Goal: Task Accomplishment & Management: Complete application form

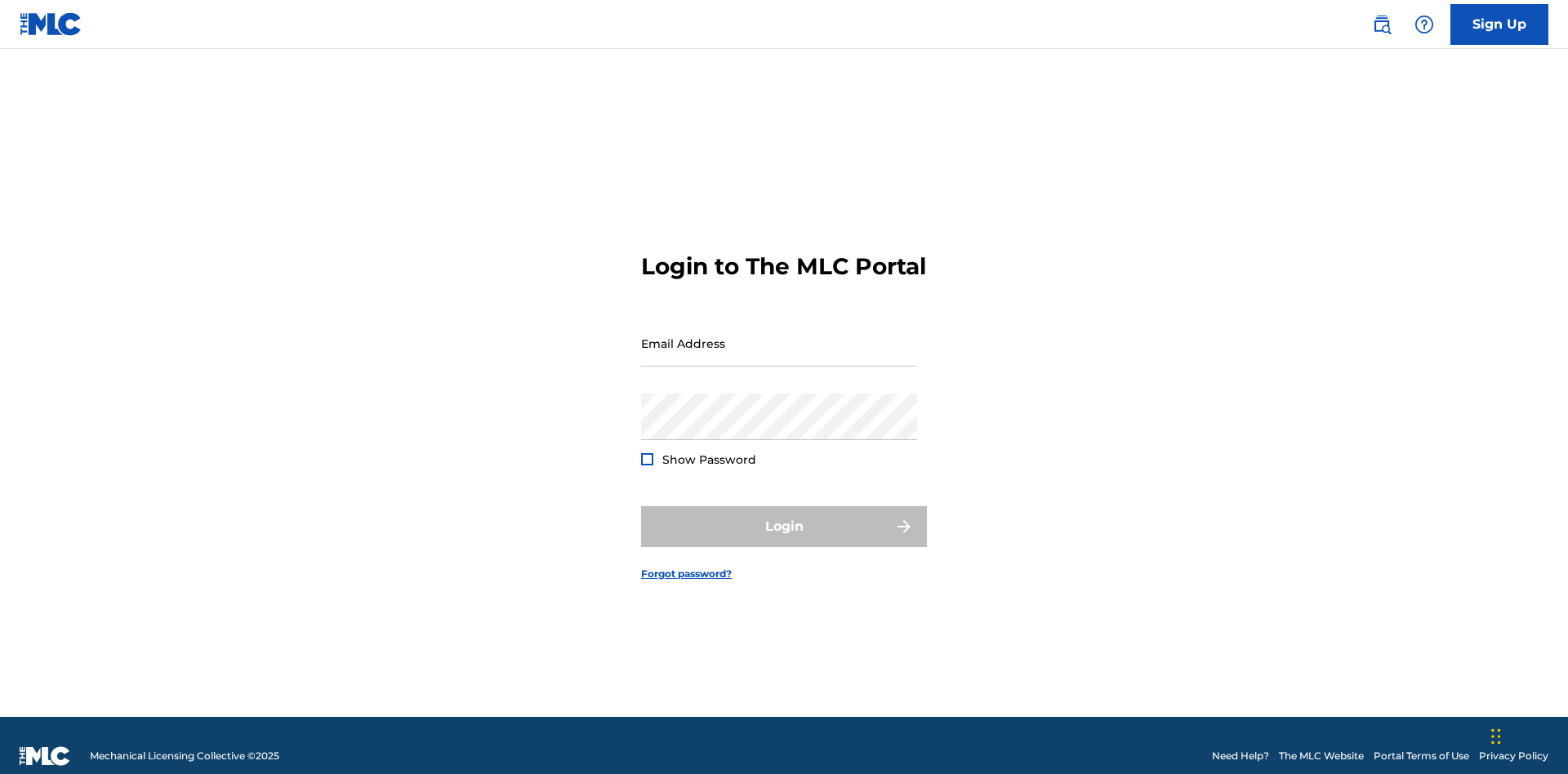
scroll to position [21, 0]
click at [779, 336] on input "Email Address" at bounding box center [779, 343] width 276 height 46
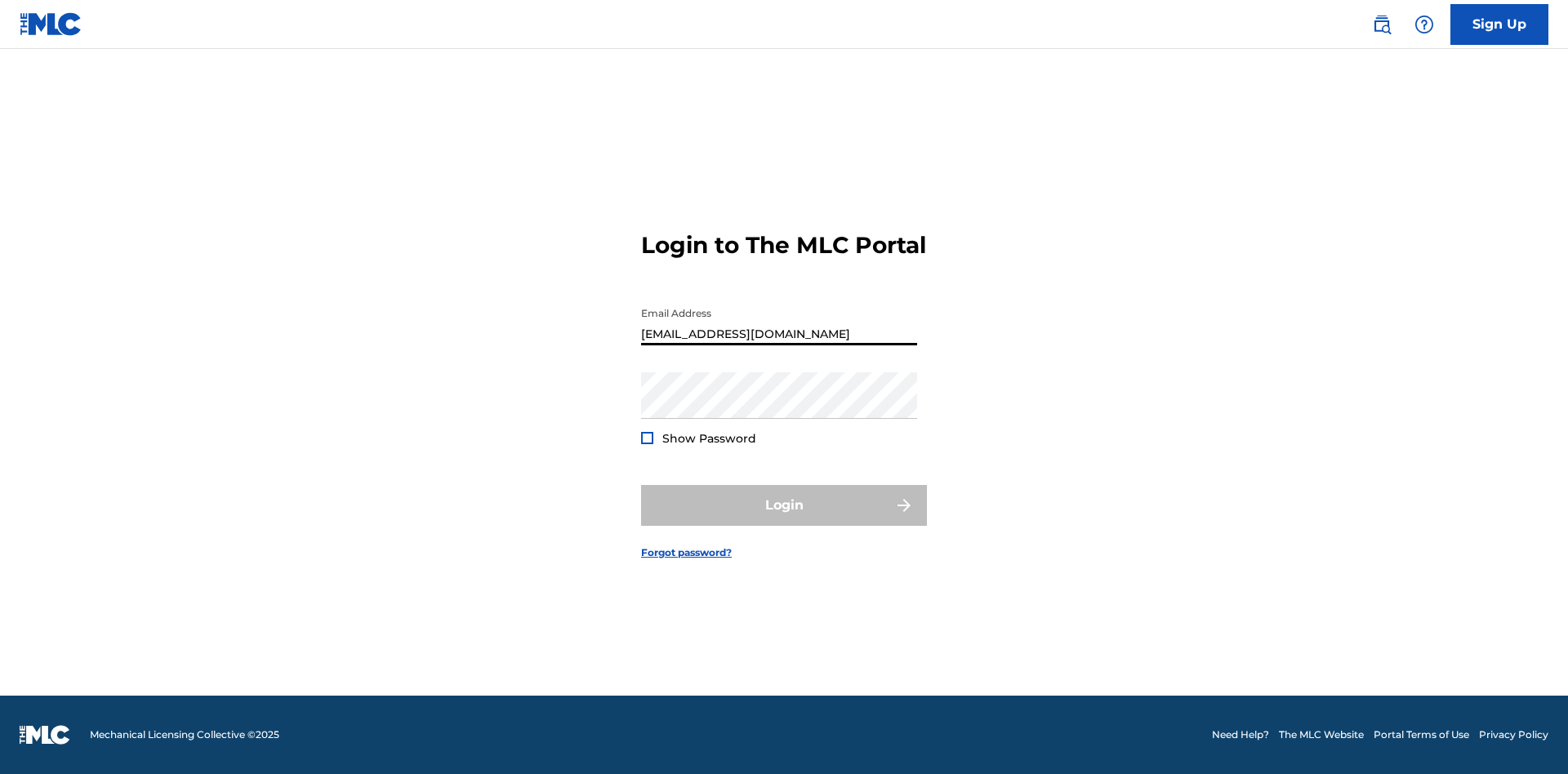
type input "[EMAIL_ADDRESS][DOMAIN_NAME]"
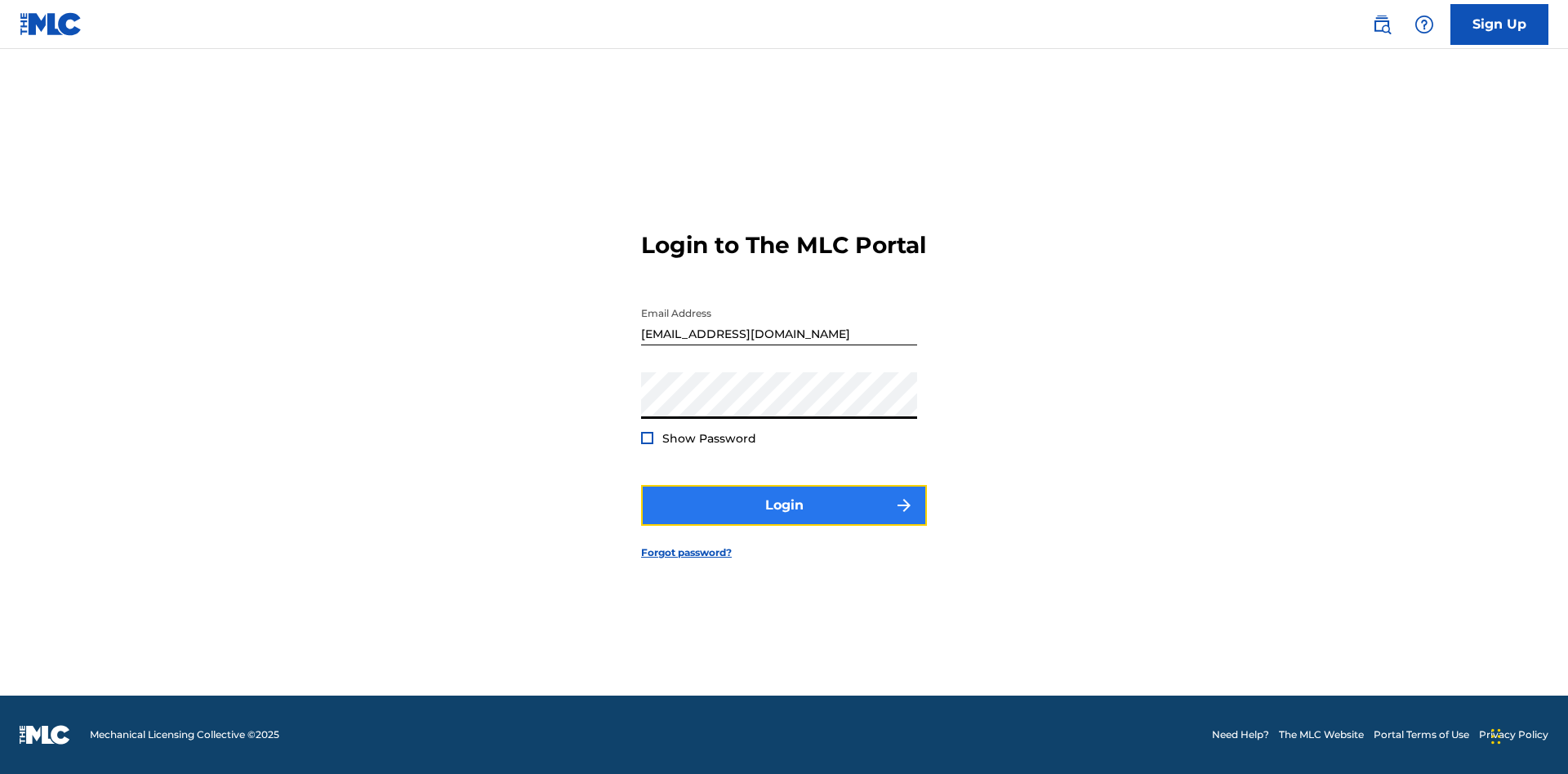
click at [784, 520] on button "Login" at bounding box center [784, 505] width 286 height 41
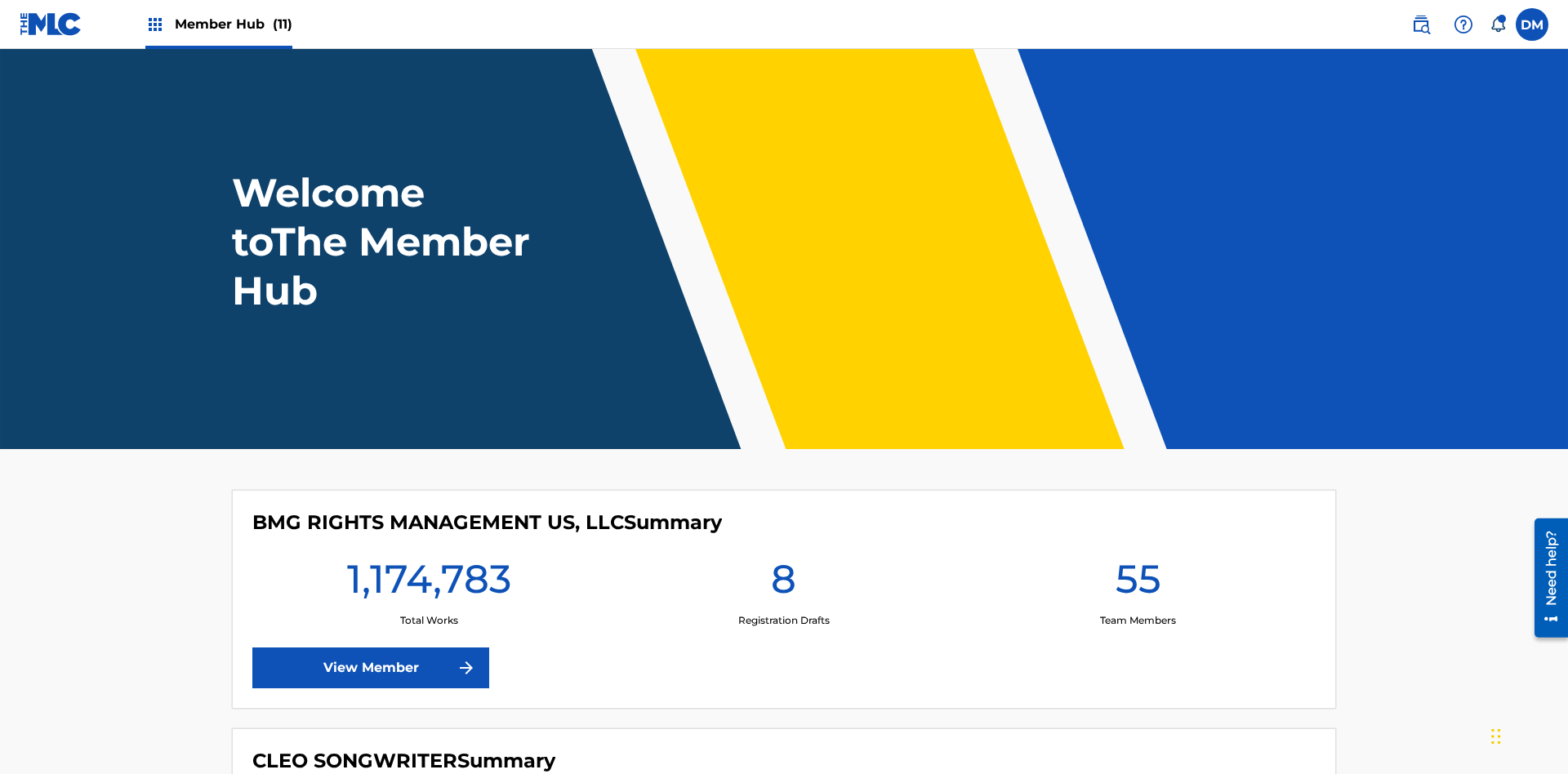
click at [232, 24] on span "Member Hub (11)" at bounding box center [233, 24] width 117 height 19
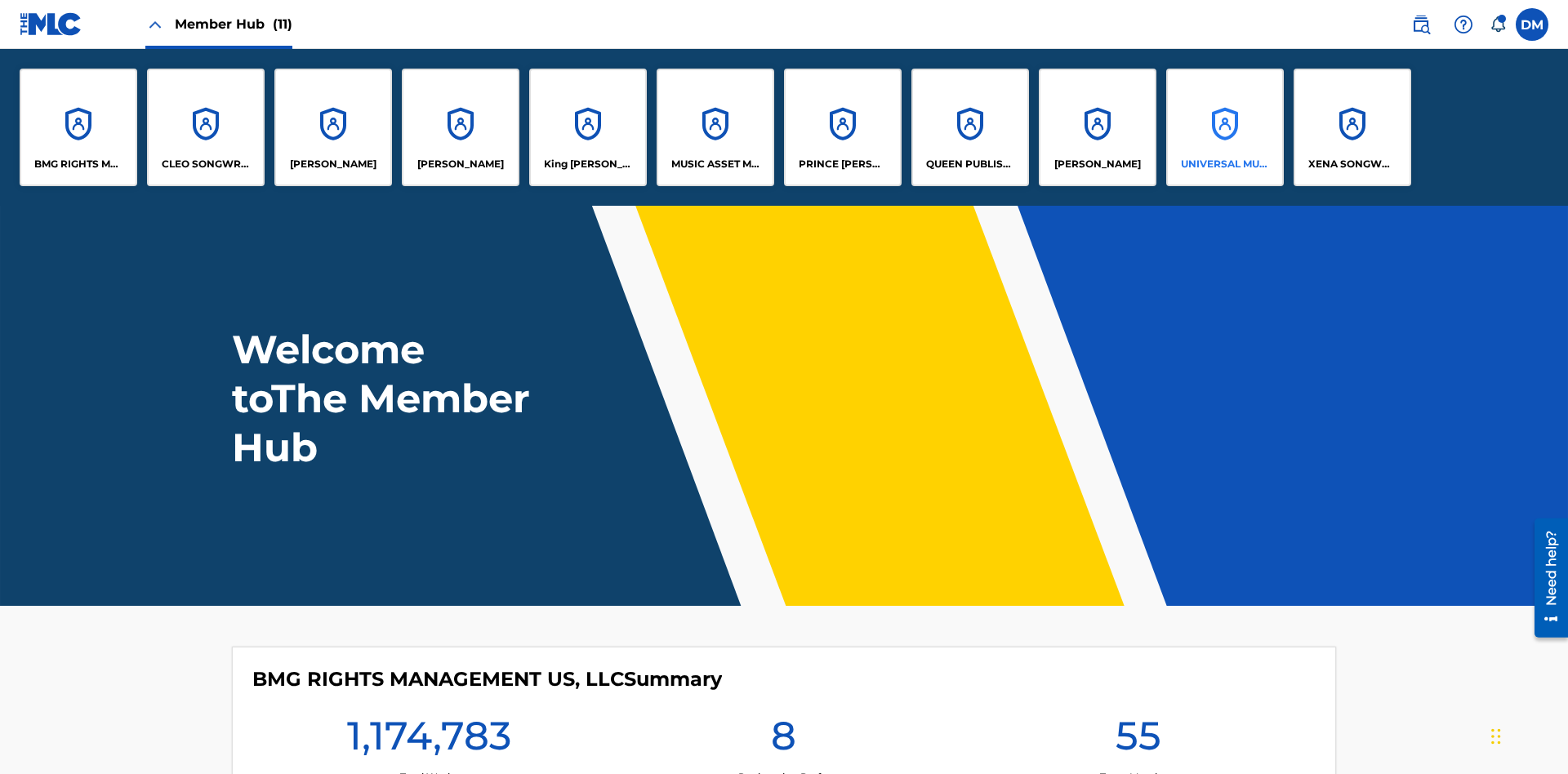
click at [1224, 164] on p "UNIVERSAL MUSIC PUB GROUP" at bounding box center [1225, 163] width 89 height 14
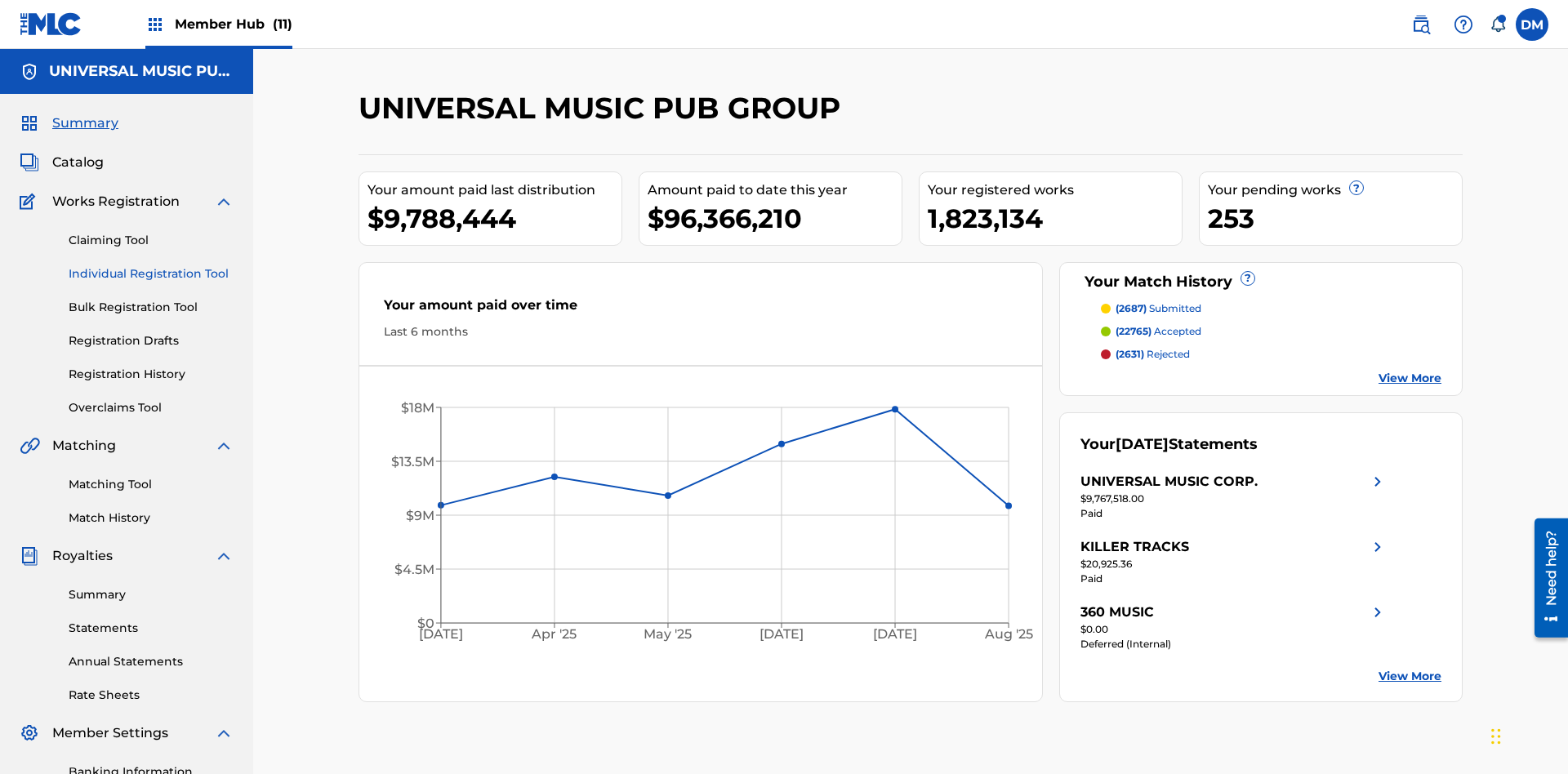
click at [151, 265] on link "Individual Registration Tool" at bounding box center [151, 274] width 165 height 17
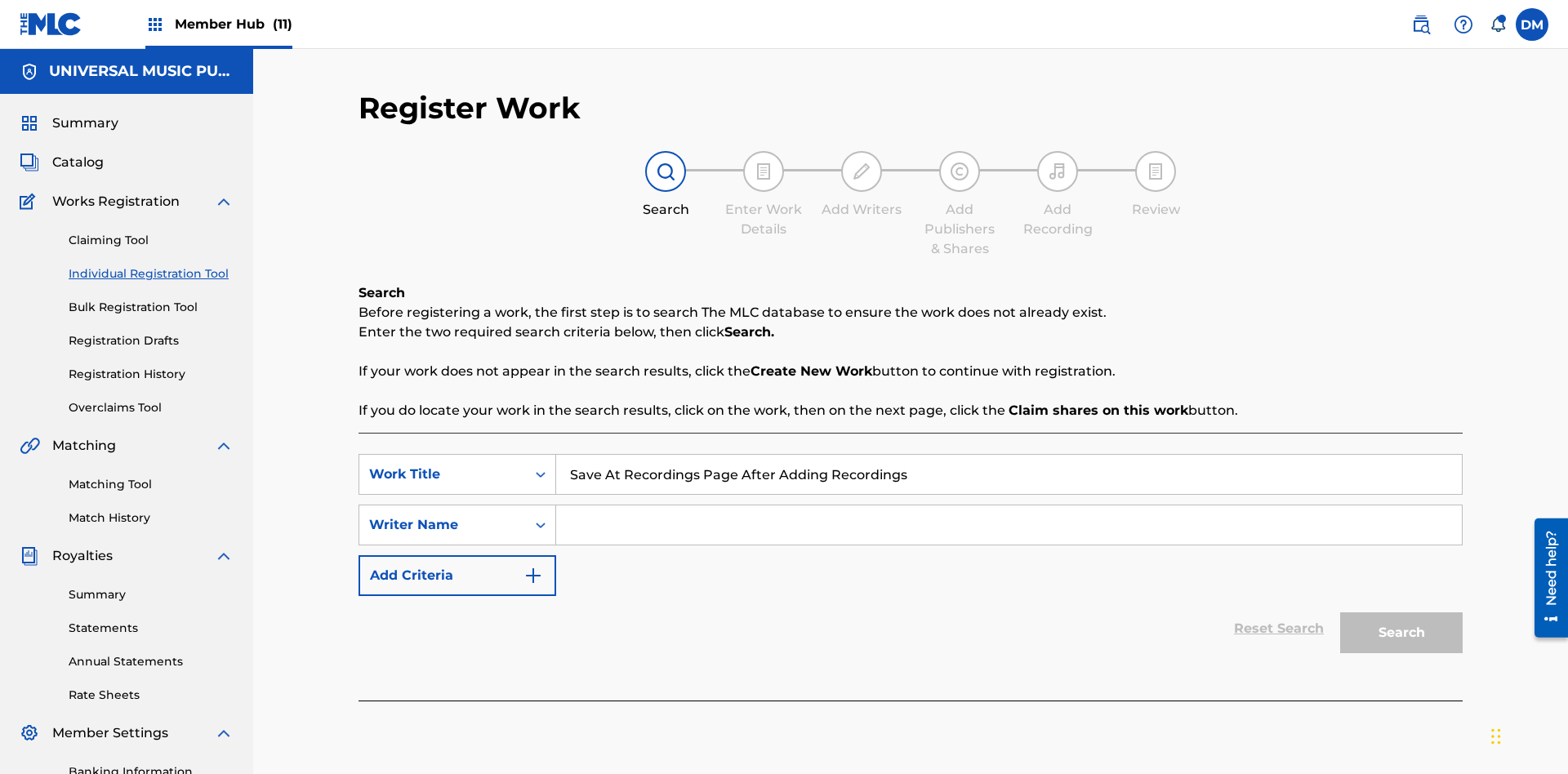
click at [1008, 505] on input "Search Form" at bounding box center [1008, 524] width 905 height 39
click at [1401, 613] on button "Search" at bounding box center [1402, 633] width 123 height 41
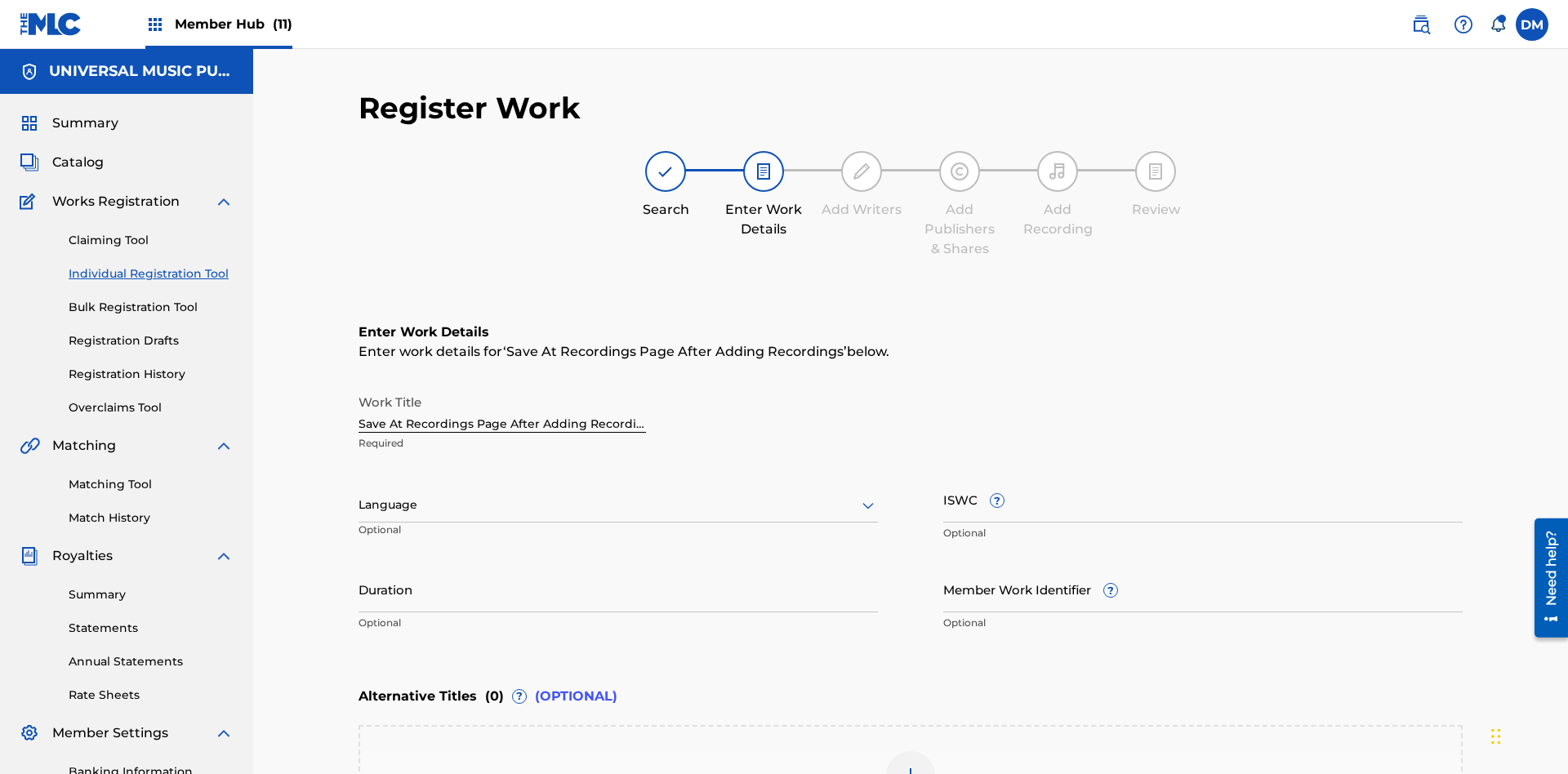
click at [618, 566] on input "Duration" at bounding box center [617, 589] width 519 height 46
click at [618, 566] on input "0" at bounding box center [617, 589] width 519 height 46
type input "00:00"
click at [868, 496] on icon at bounding box center [868, 505] width 19 height 19
click at [618, 633] on div "Afar" at bounding box center [617, 651] width 518 height 36
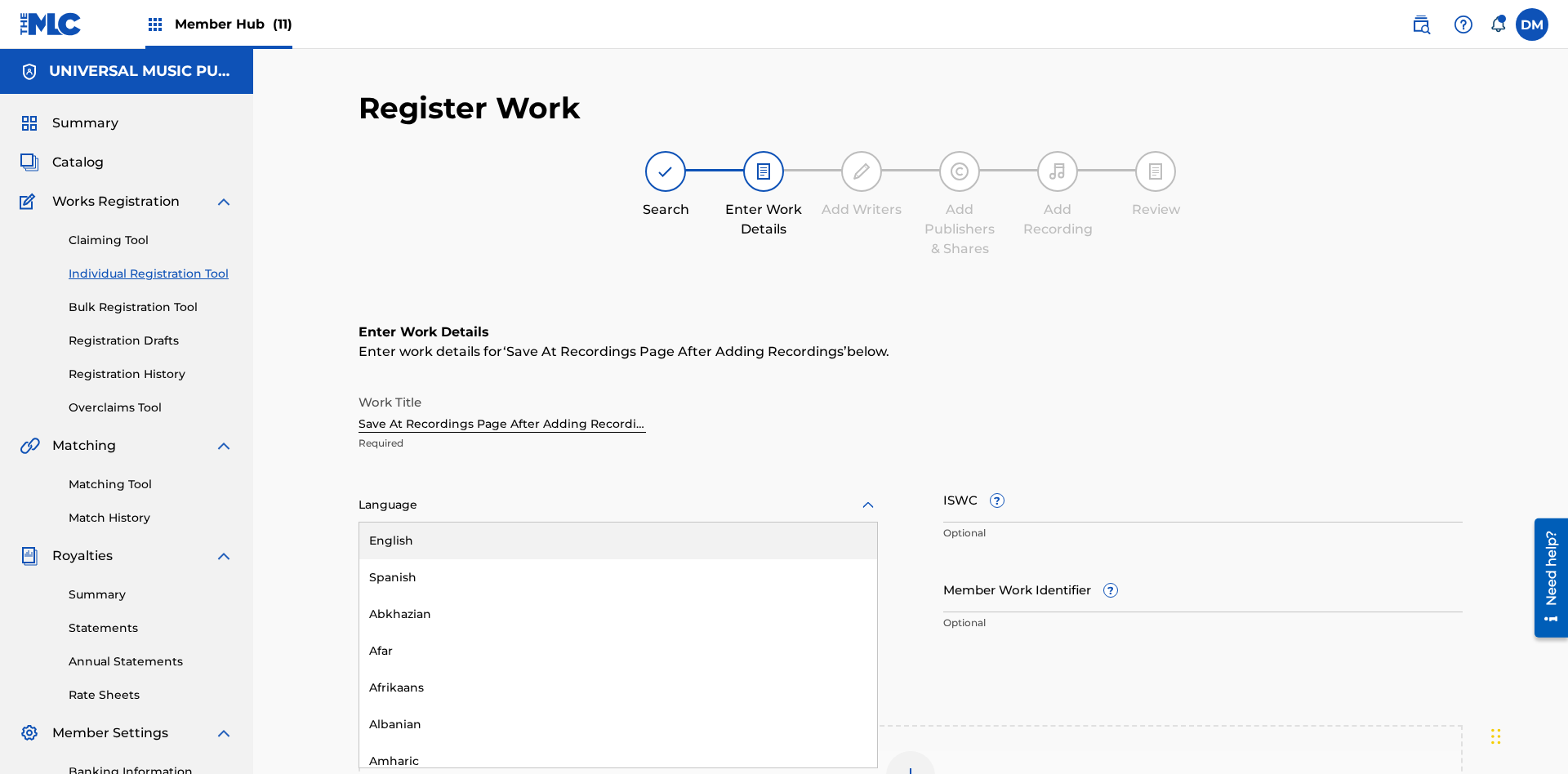
click at [1203, 566] on input "Member Work Identifier ?" at bounding box center [1202, 589] width 519 height 46
click at [1203, 476] on input "ISWC ?" at bounding box center [1202, 499] width 519 height 46
click at [910, 766] on img at bounding box center [910, 776] width 19 height 19
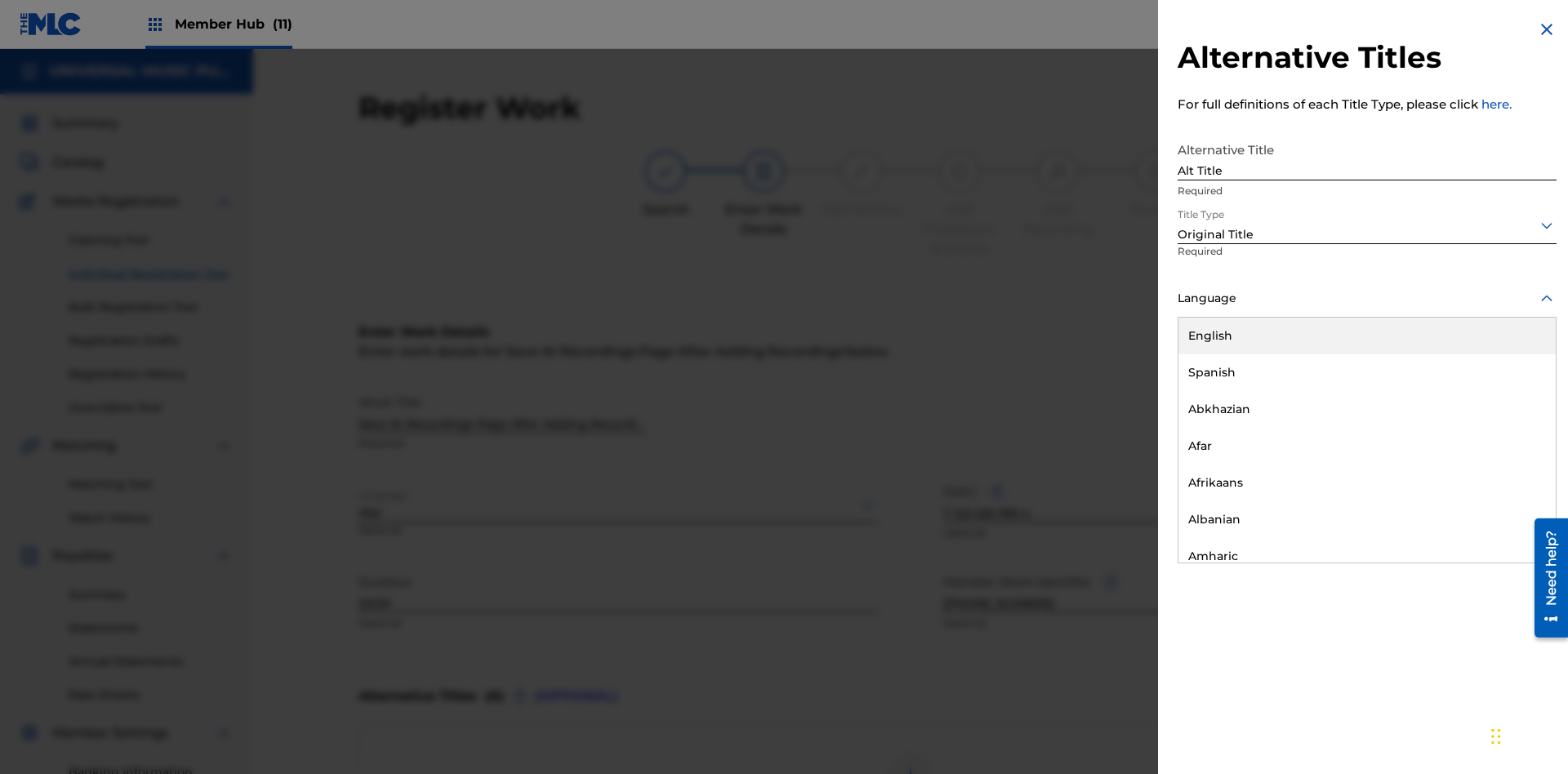
click at [1508, 394] on button "Add Title" at bounding box center [1508, 395] width 98 height 41
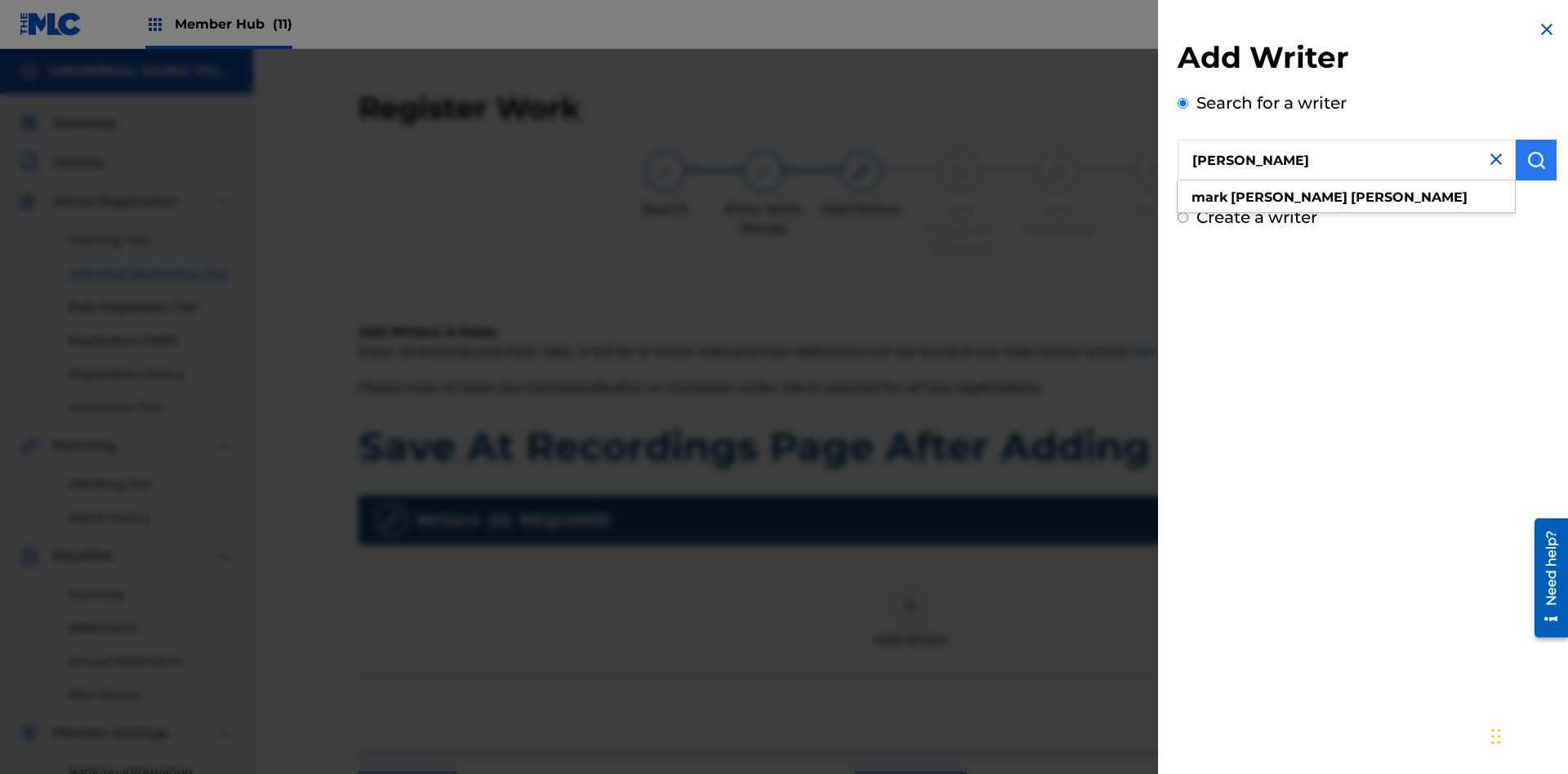
type input "[PERSON_NAME]"
click at [1536, 160] on img "submit" at bounding box center [1536, 159] width 19 height 19
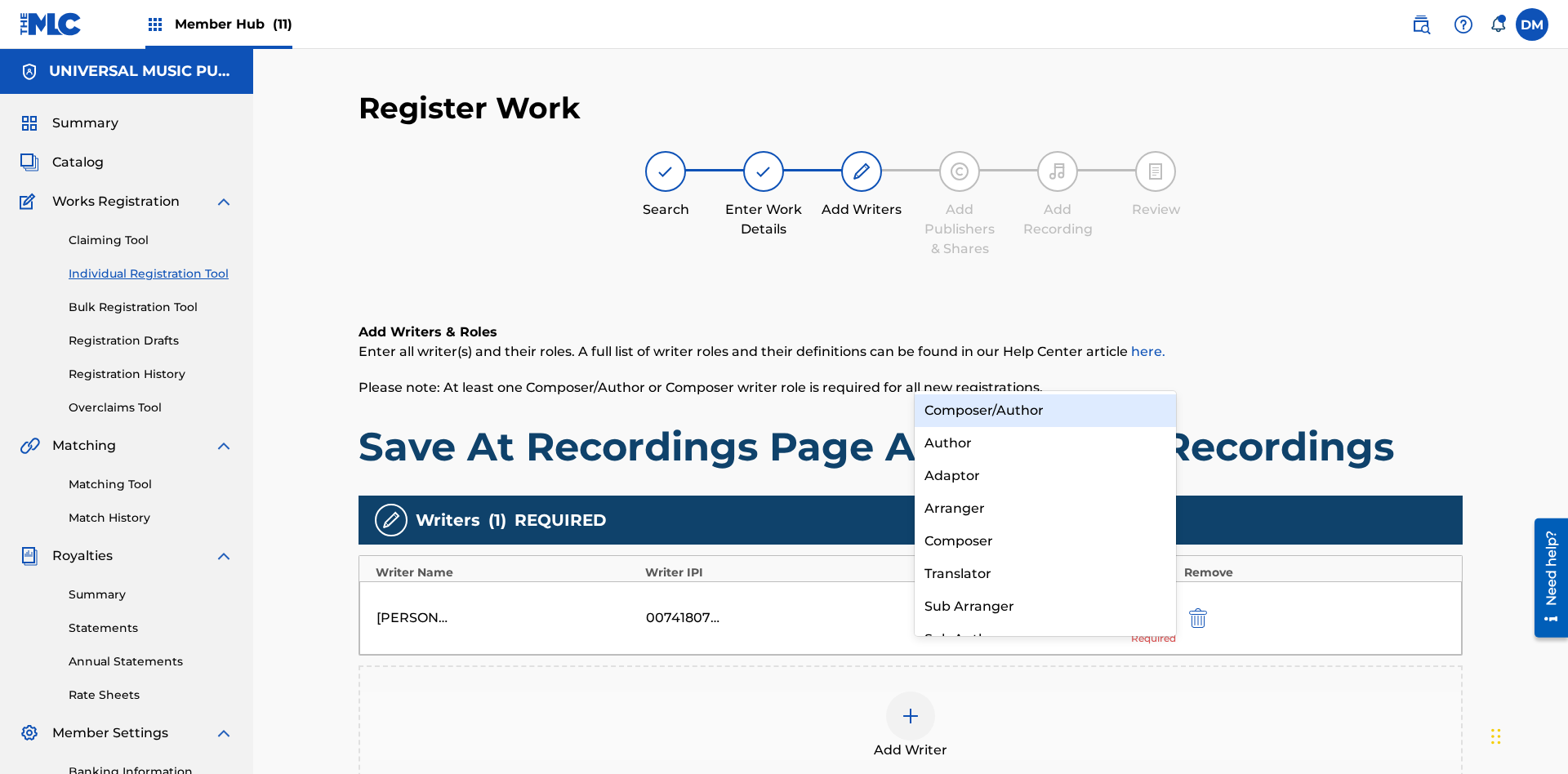
click at [1045, 541] on div "Composer" at bounding box center [1046, 542] width 261 height 33
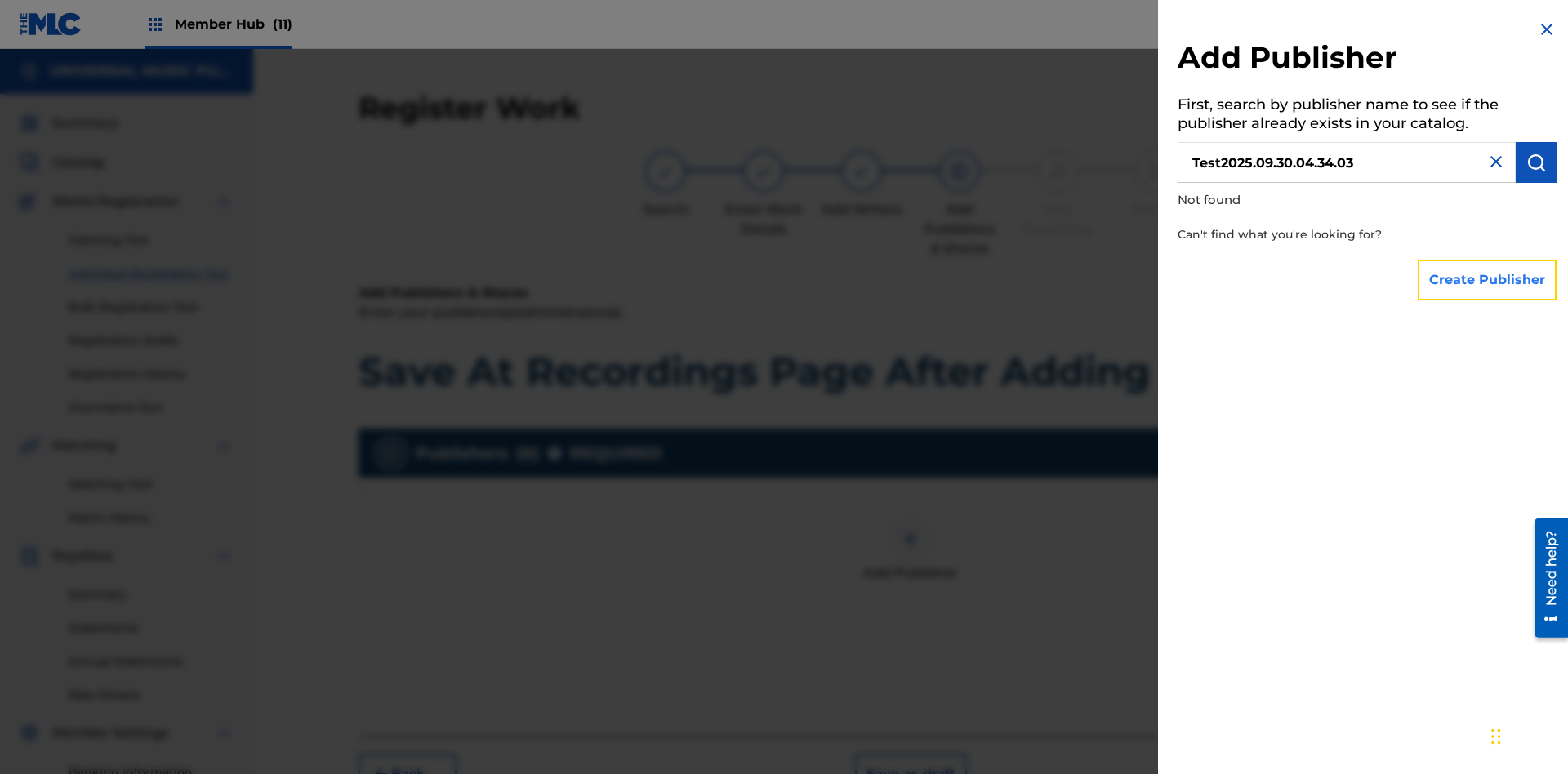
click at [1488, 279] on button "Create Publisher" at bounding box center [1486, 279] width 139 height 41
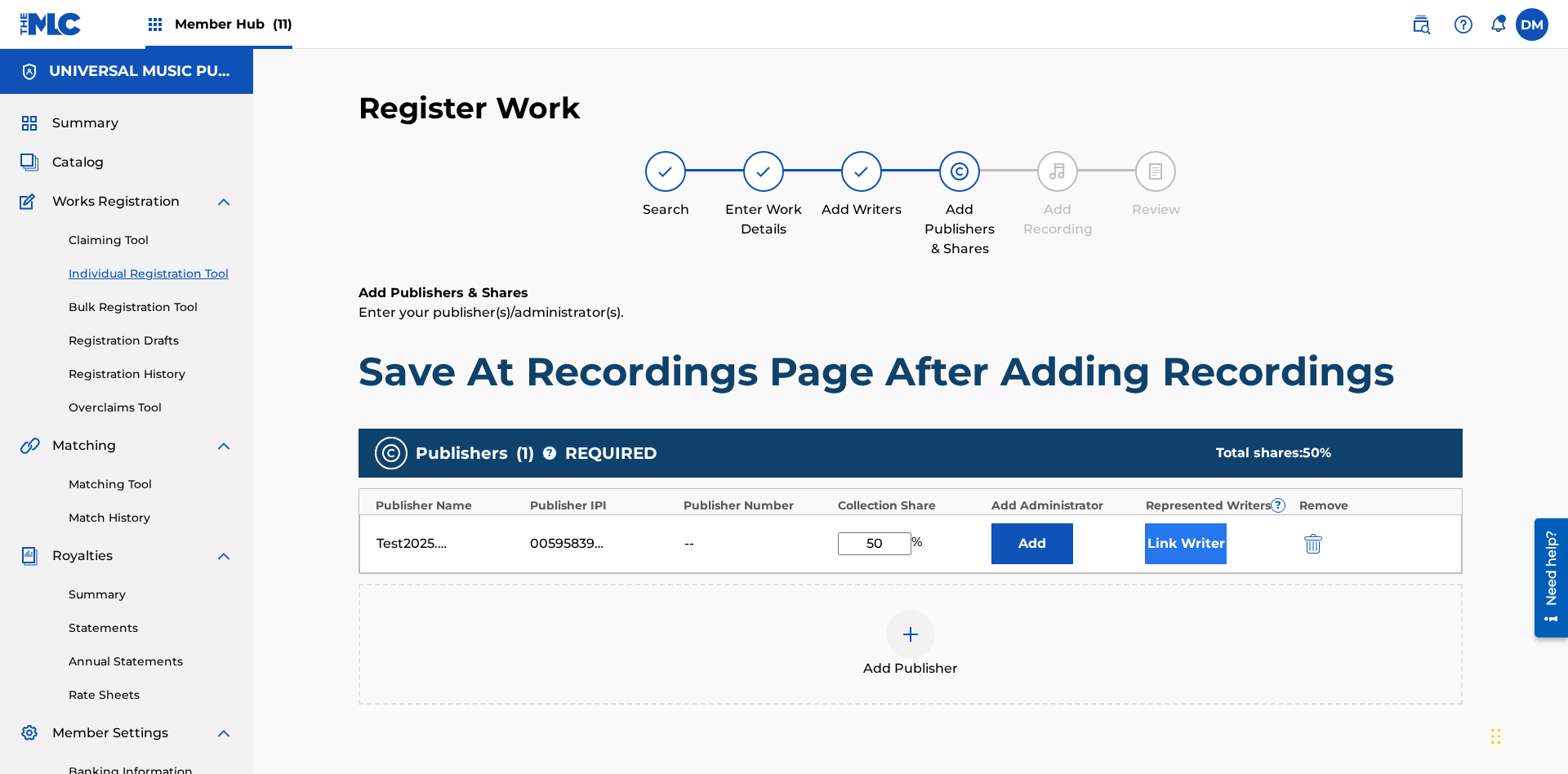
type input "50"
click at [1186, 523] on button "Link Writer" at bounding box center [1185, 544] width 82 height 41
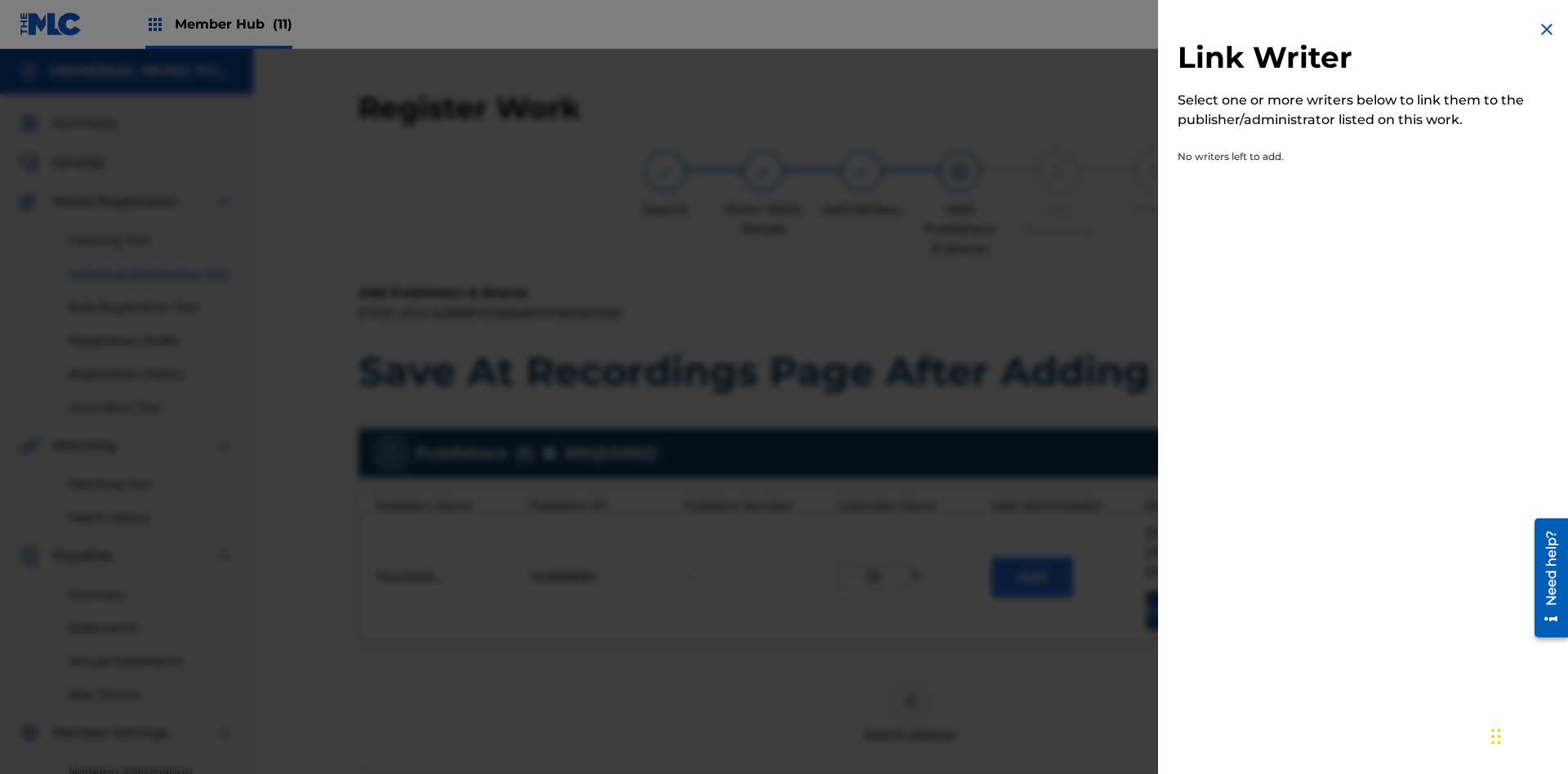
click at [1547, 30] on img at bounding box center [1547, 29] width 19 height 19
click at [1032, 557] on button "Add" at bounding box center [1031, 577] width 82 height 41
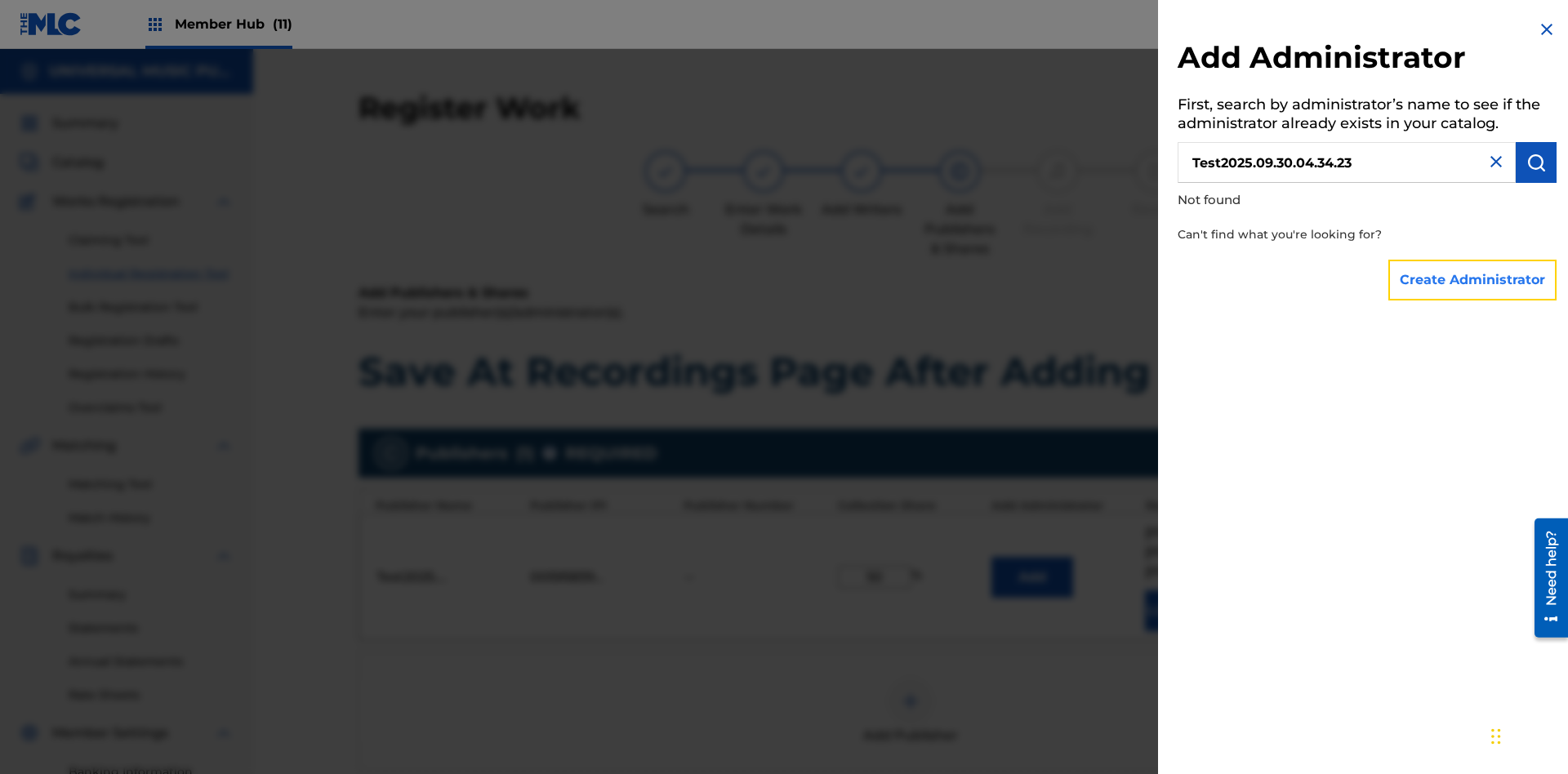
click at [1473, 279] on button "Create Administrator" at bounding box center [1472, 279] width 168 height 41
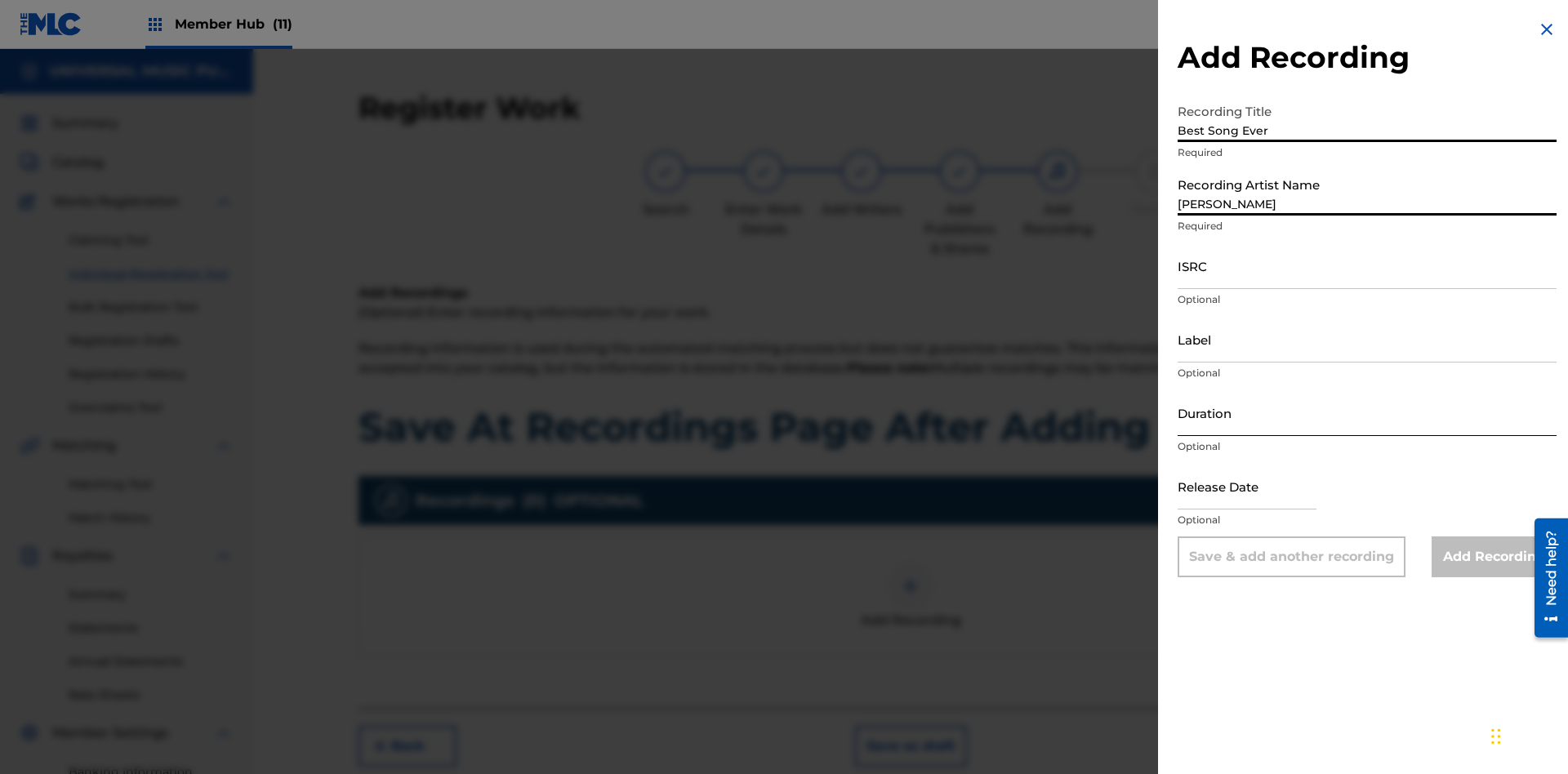
click at [1367, 265] on input "ISRC" at bounding box center [1366, 266] width 379 height 46
click at [1367, 339] on input "Label" at bounding box center [1366, 339] width 379 height 46
click at [1367, 412] on input "Duration" at bounding box center [1366, 413] width 379 height 46
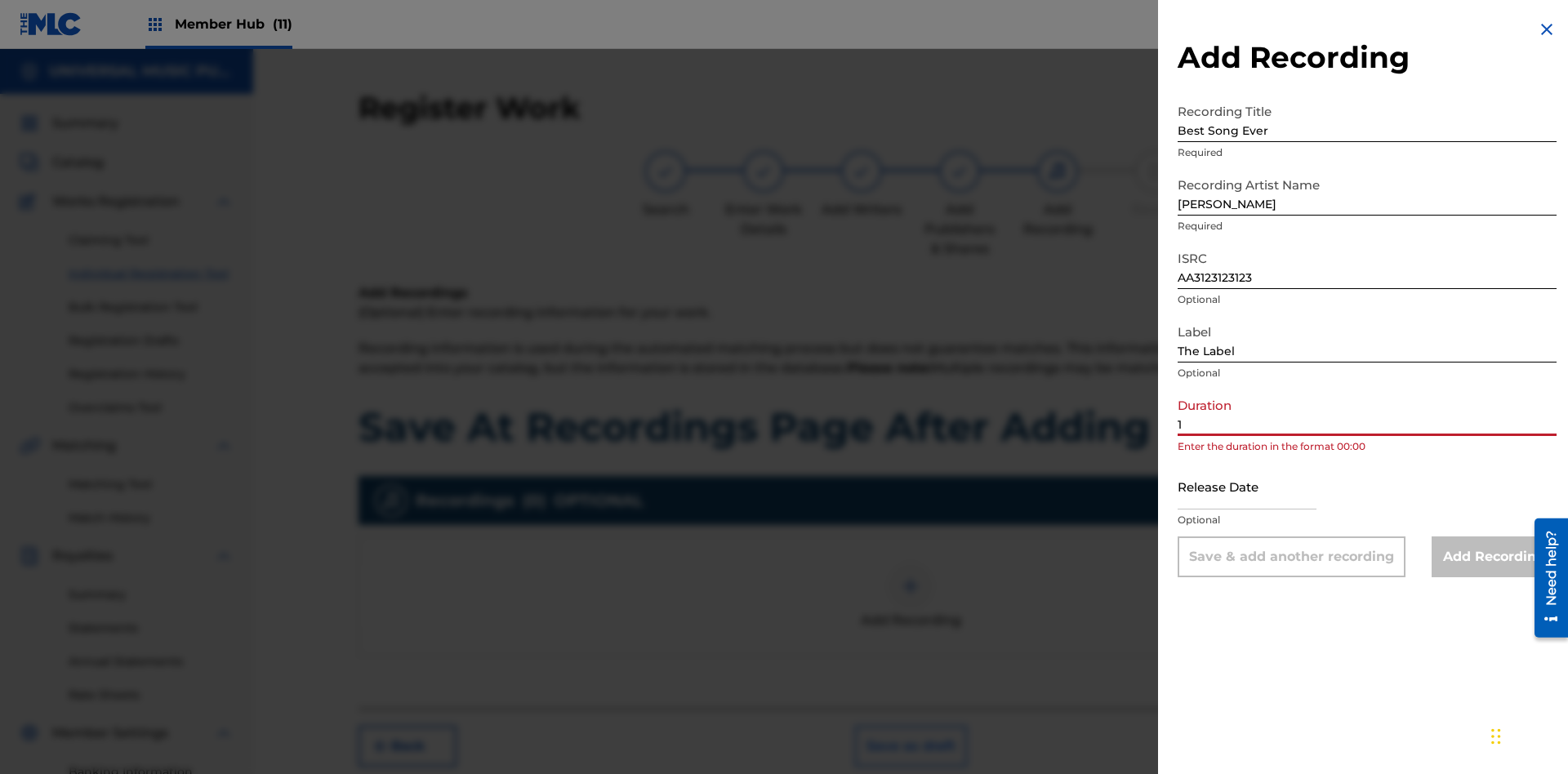
click at [1367, 412] on input "1" at bounding box center [1366, 413] width 379 height 46
click at [1260, 488] on input "text" at bounding box center [1246, 486] width 139 height 46
click at [1494, 557] on input "Add Recording" at bounding box center [1494, 557] width 125 height 41
click at [909, 726] on button "Save as draft" at bounding box center [910, 746] width 112 height 41
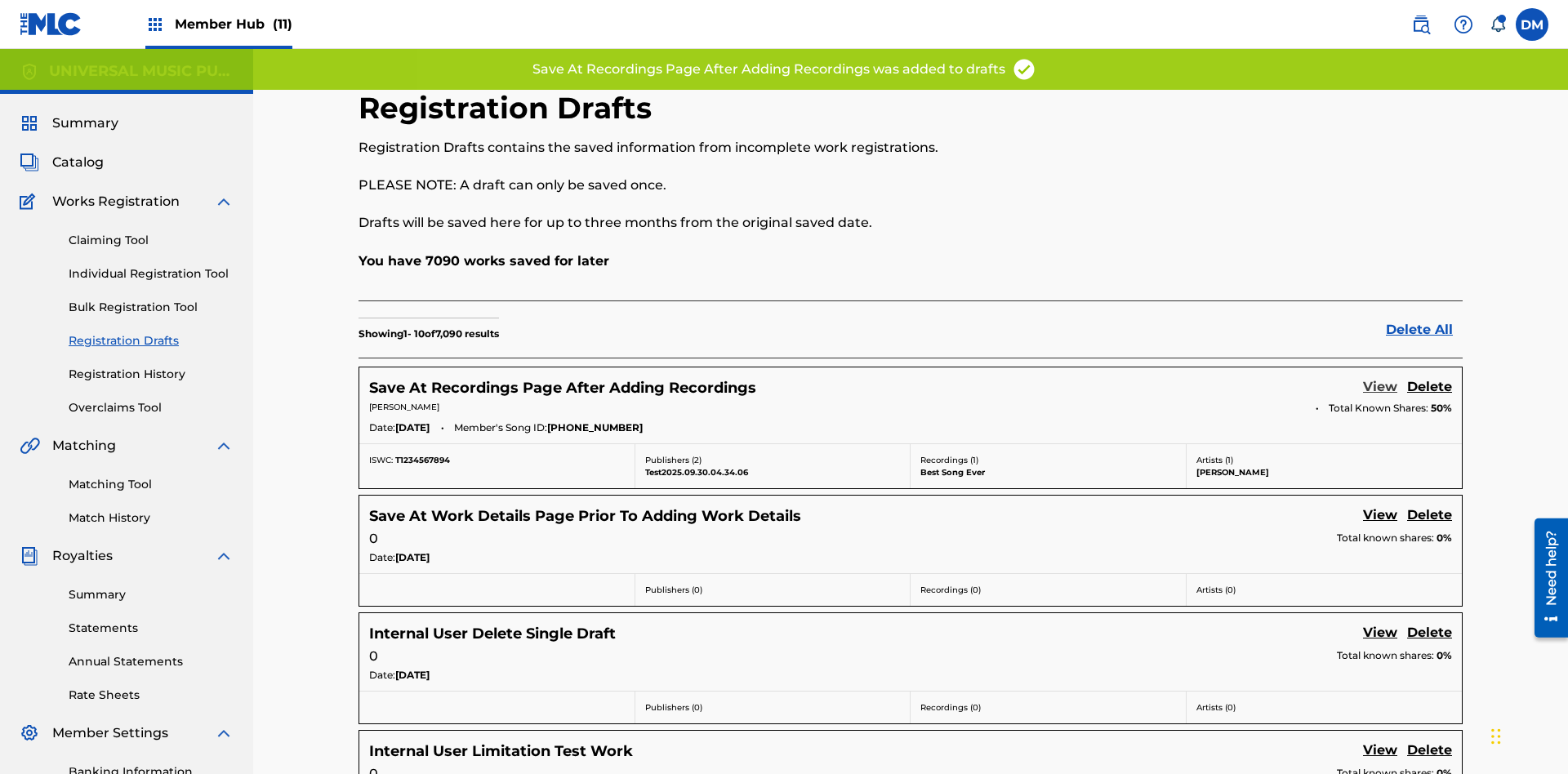
click at [1380, 377] on link "View" at bounding box center [1380, 388] width 35 height 22
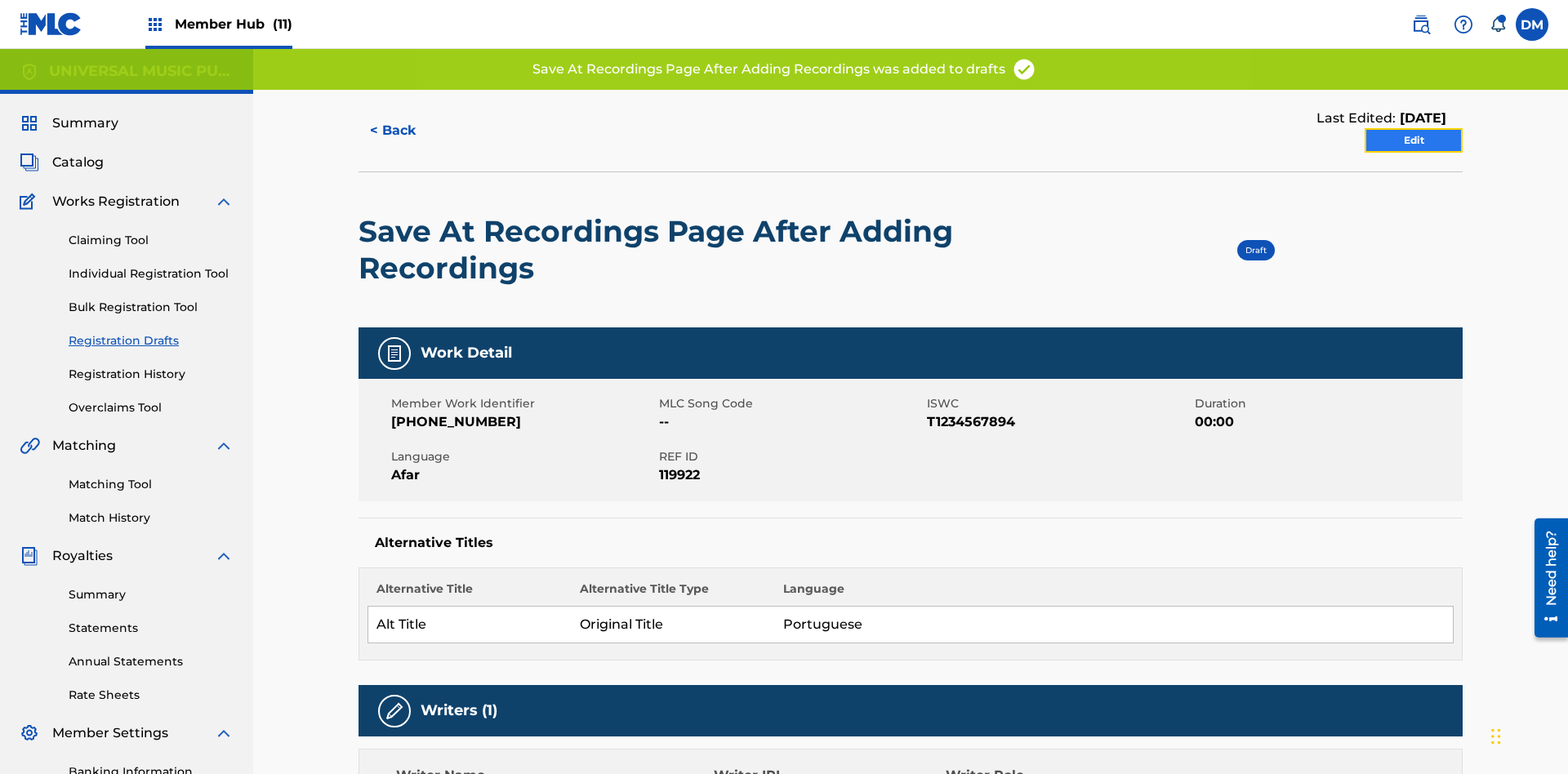
click at [1413, 129] on link "Edit" at bounding box center [1413, 141] width 98 height 25
